Goal: Information Seeking & Learning: Learn about a topic

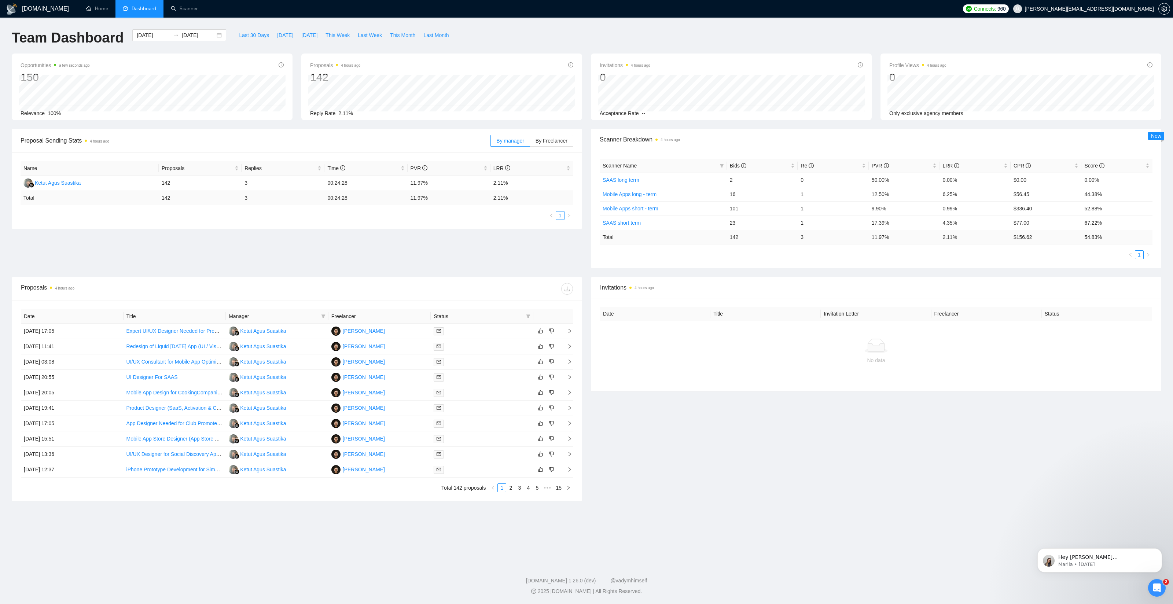
click at [802, 444] on div "Invitations 4 hours ago Date Title Invitation Letter Freelancer Status No data" at bounding box center [876, 389] width 579 height 225
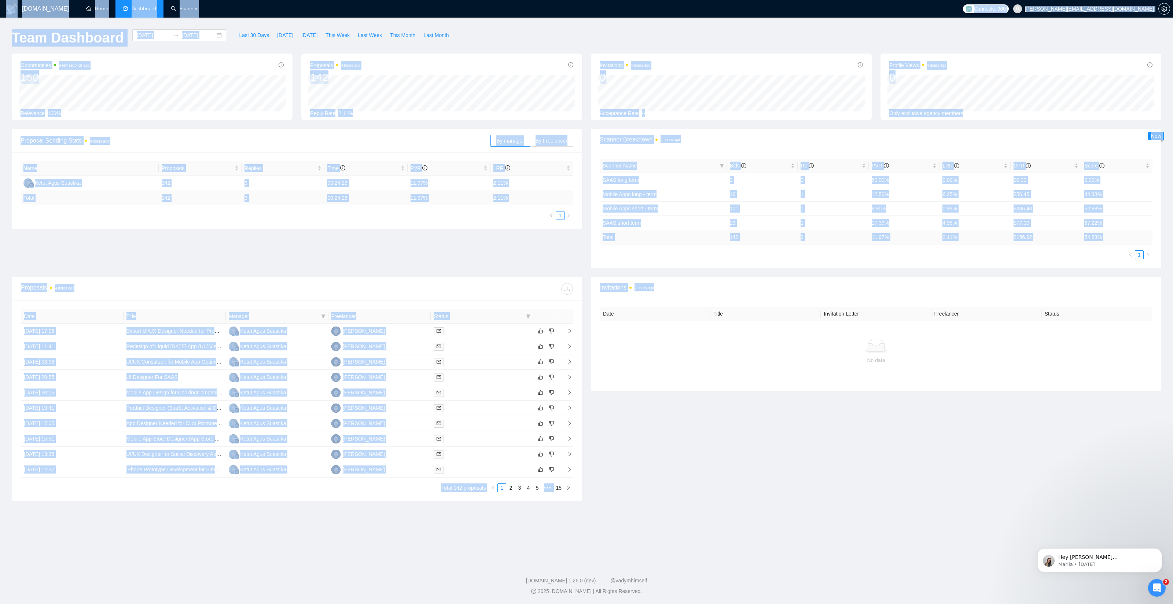
drag, startPoint x: 926, startPoint y: 479, endPoint x: 19, endPoint y: 30, distance: 1012.9
click at [0, 18] on div "[DOMAIN_NAME] Home Dashboard Scanner Connects: 960 [EMAIL_ADDRESS][DOMAIN_NAME]…" at bounding box center [586, 302] width 1173 height 604
click at [721, 434] on div "Invitations 4 hours ago Date Title Invitation Letter Freelancer Status No data" at bounding box center [876, 389] width 579 height 225
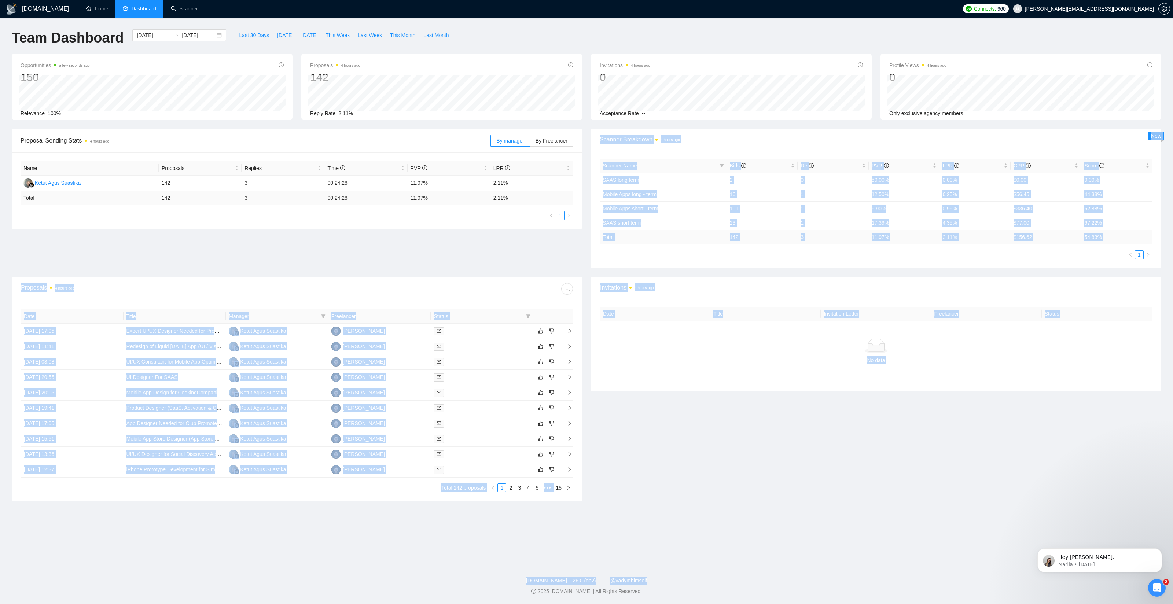
drag, startPoint x: 175, startPoint y: 272, endPoint x: 807, endPoint y: 579, distance: 702.9
click at [808, 580] on div "[DOMAIN_NAME] Home Dashboard Scanner Connects: 960 [EMAIL_ADDRESS][DOMAIN_NAME]…" at bounding box center [586, 302] width 1173 height 604
click at [774, 539] on main "Team Dashboard [DATE] [DATE] Last 30 Days [DATE] [DATE] This Week Last Week Thi…" at bounding box center [587, 288] width 1150 height 518
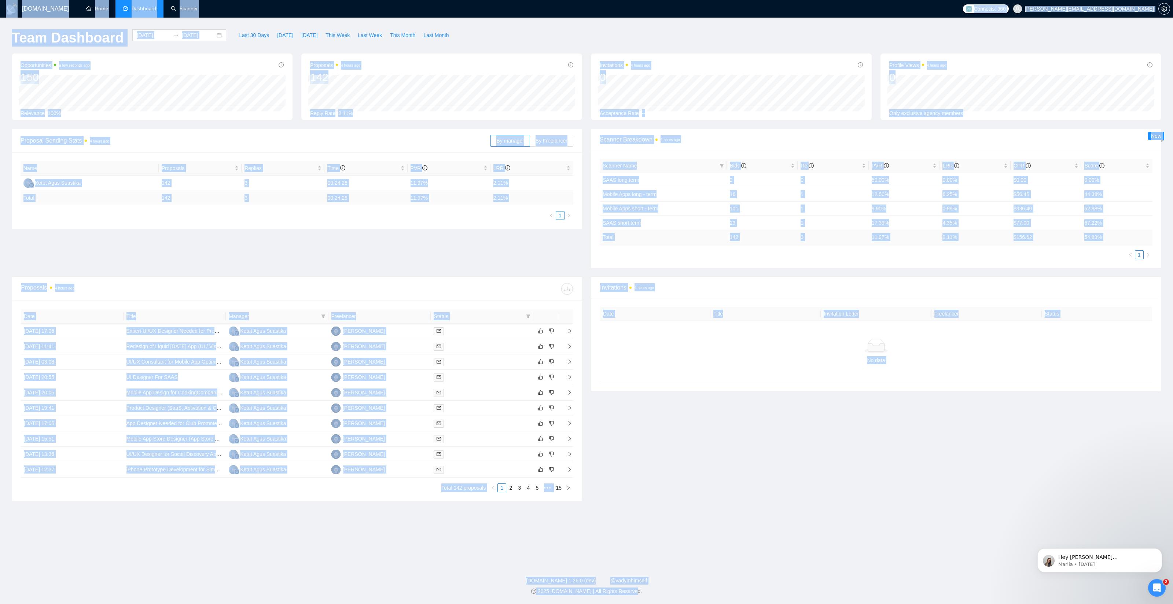
drag, startPoint x: 640, startPoint y: 591, endPoint x: 80, endPoint y: 53, distance: 776.8
click at [0, 0] on div "[DOMAIN_NAME] Home Dashboard Scanner Connects: 960 [EMAIL_ADDRESS][DOMAIN_NAME]…" at bounding box center [586, 302] width 1173 height 604
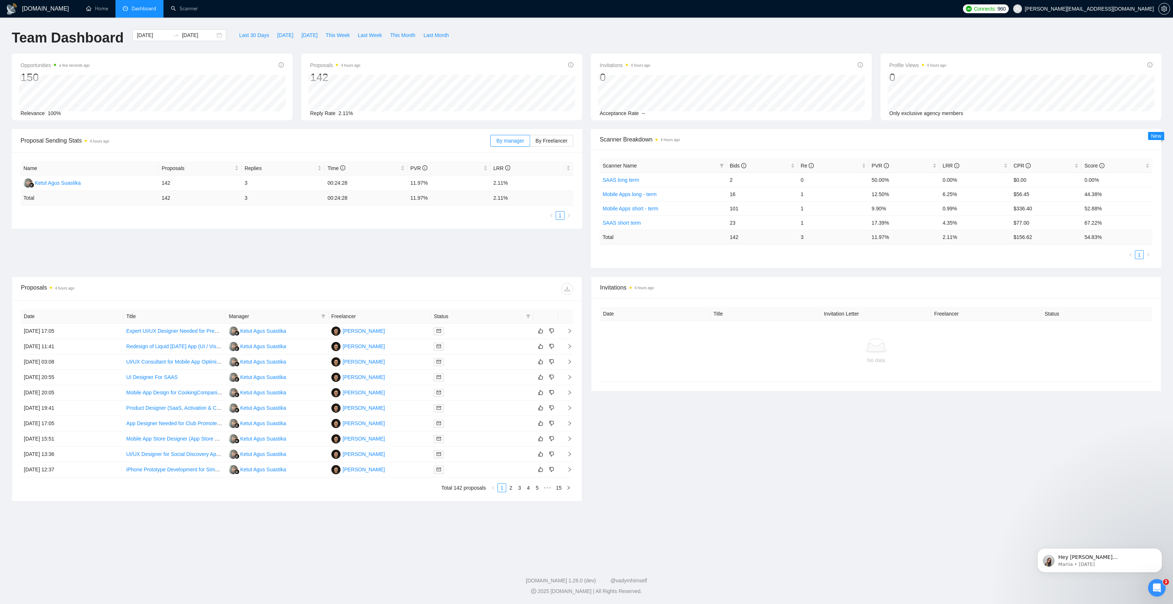
click at [770, 416] on div "Invitations 4 hours ago Date Title Invitation Letter Freelancer Status No data" at bounding box center [876, 389] width 579 height 225
click at [510, 488] on link "2" at bounding box center [511, 488] width 8 height 8
click at [486, 328] on div at bounding box center [482, 331] width 97 height 8
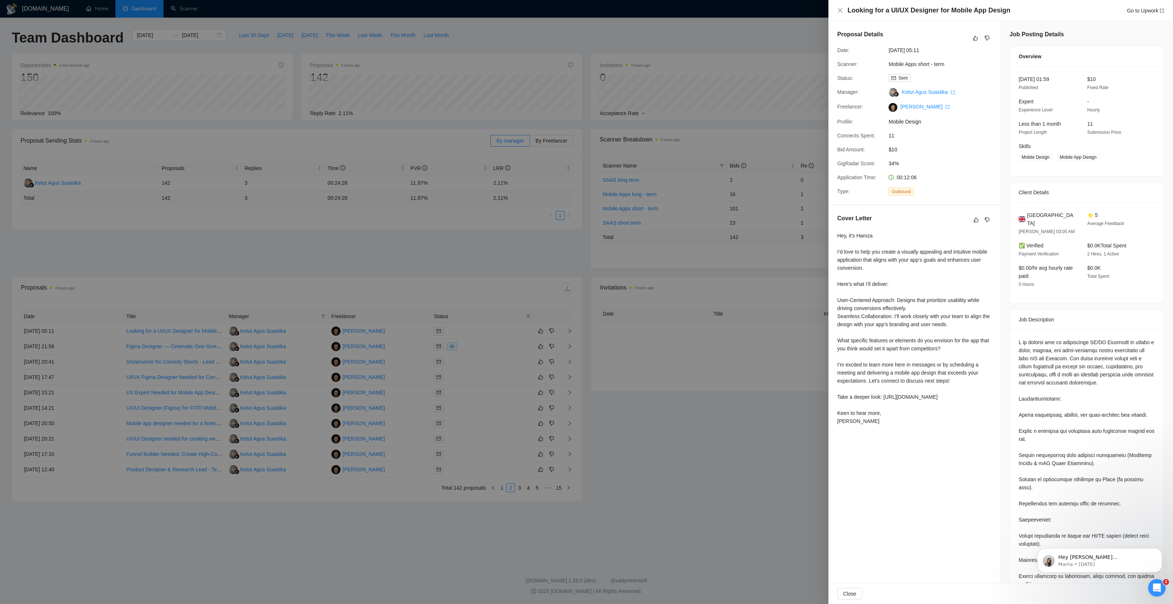
click at [709, 430] on div at bounding box center [586, 302] width 1173 height 604
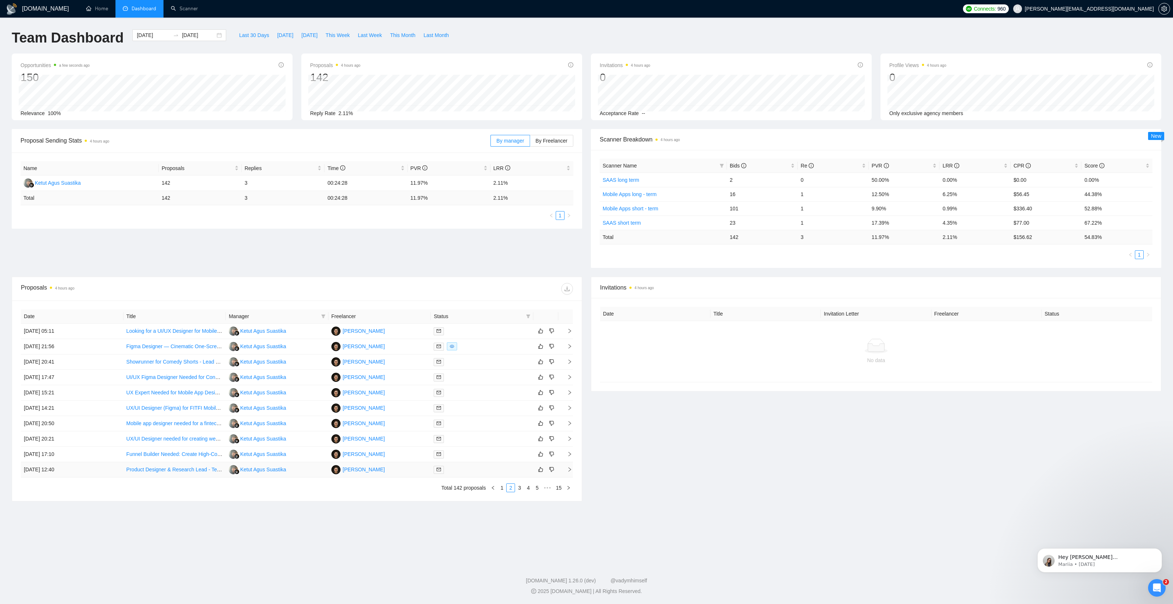
click at [103, 470] on td "[DATE] 12:40" at bounding box center [72, 469] width 103 height 15
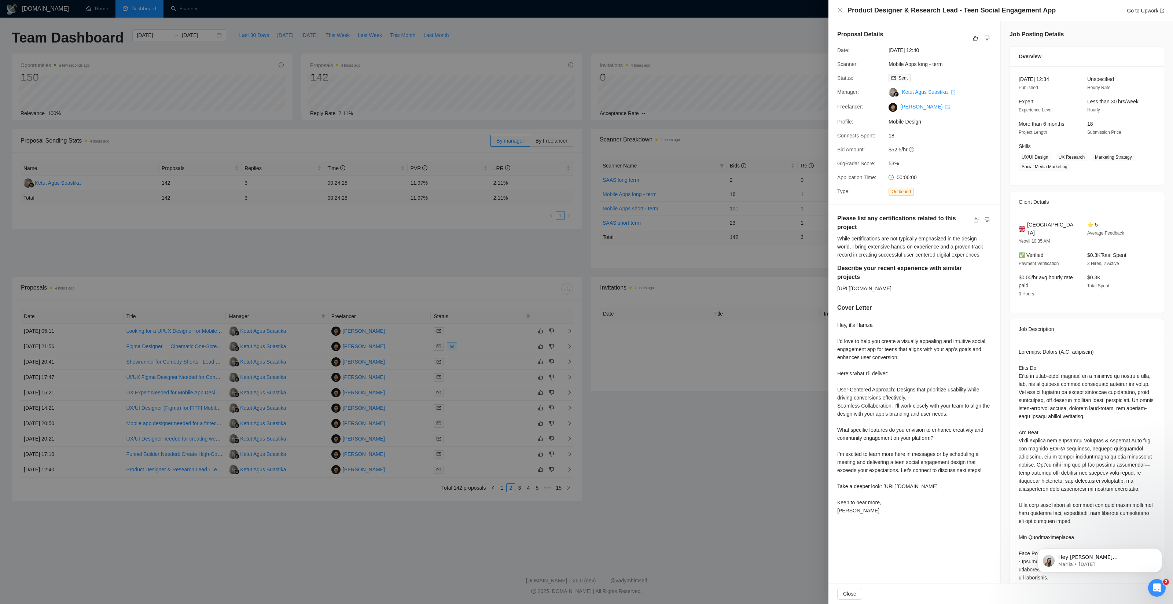
click at [132, 508] on div at bounding box center [586, 302] width 1173 height 604
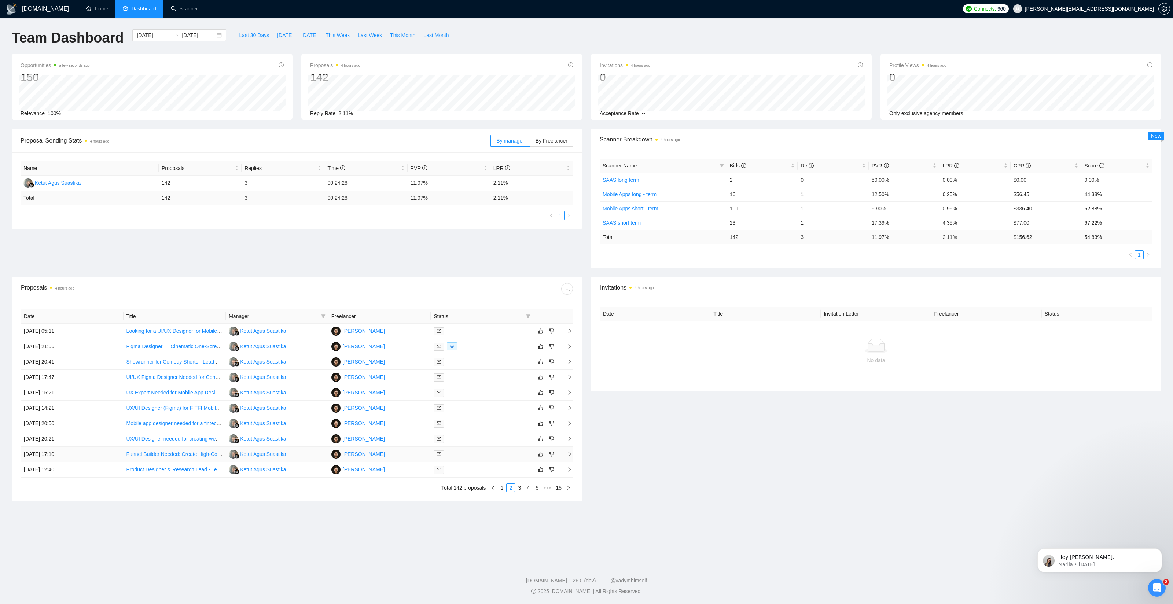
click at [107, 454] on td "[DATE] 17:10" at bounding box center [72, 454] width 103 height 15
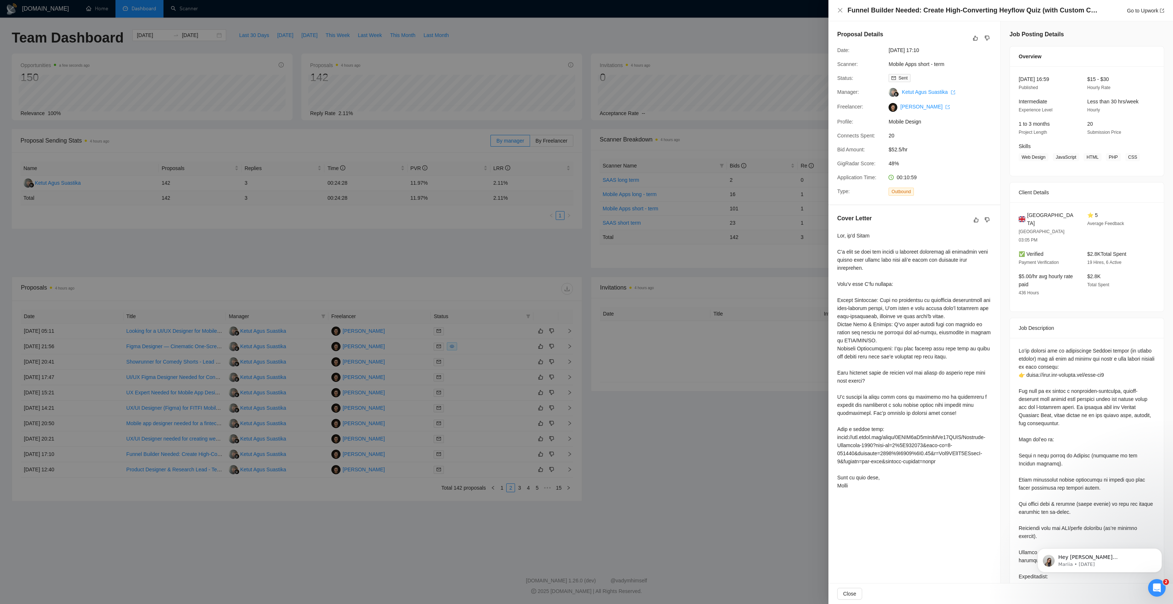
drag, startPoint x: 138, startPoint y: 518, endPoint x: 136, endPoint y: 513, distance: 5.4
click at [139, 518] on div at bounding box center [586, 302] width 1173 height 604
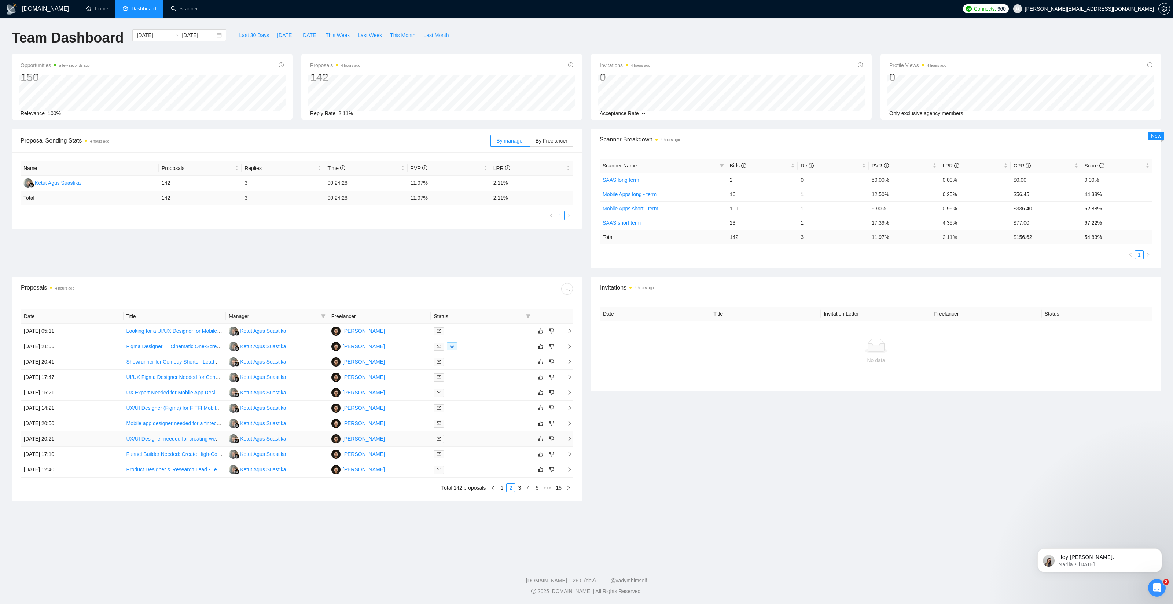
click at [112, 435] on td "[DATE] 20:21" at bounding box center [72, 438] width 103 height 15
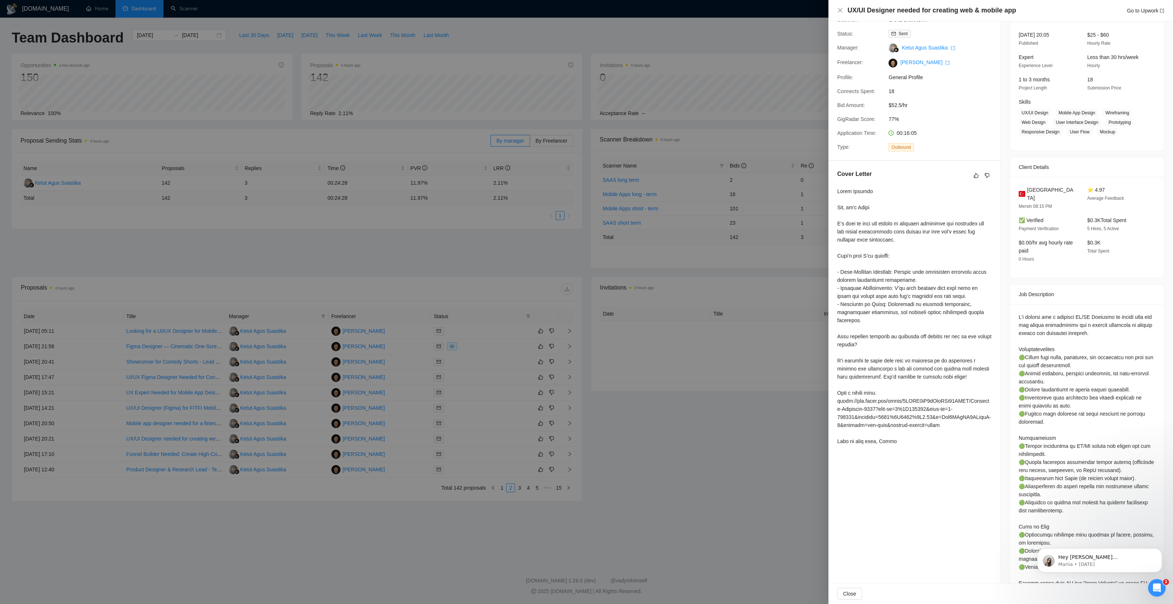
scroll to position [68, 0]
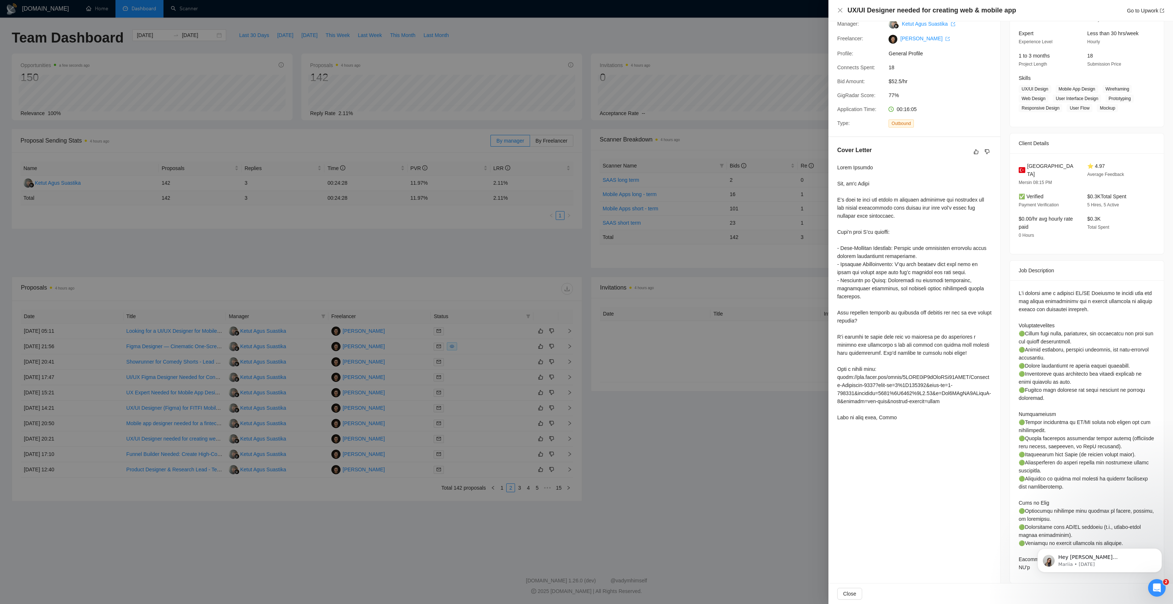
click at [1056, 326] on div at bounding box center [1087, 430] width 136 height 282
click at [1064, 342] on div at bounding box center [1087, 430] width 136 height 282
click at [906, 277] on div at bounding box center [914, 293] width 154 height 258
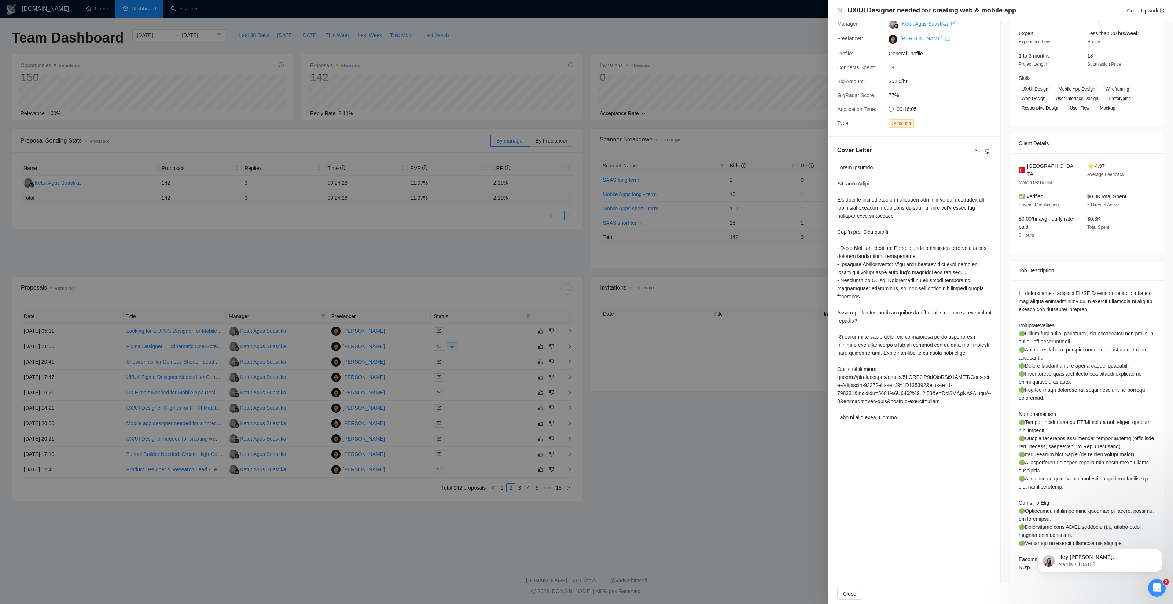
click at [737, 339] on div at bounding box center [586, 302] width 1173 height 604
